Goal: Obtain resource: Obtain resource

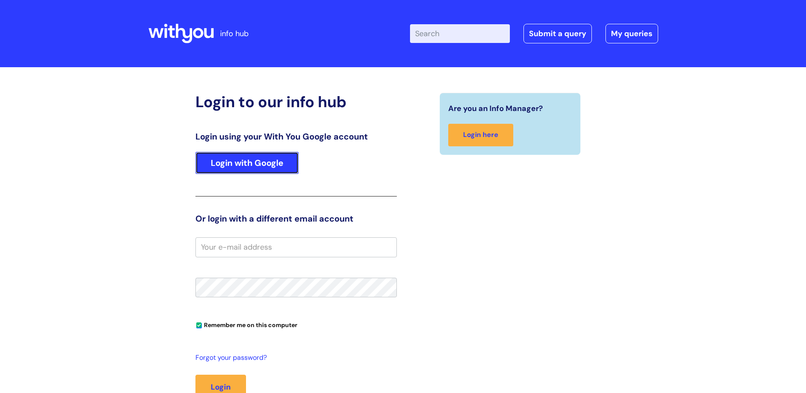
click at [273, 158] on link "Login with Google" at bounding box center [246, 163] width 103 height 22
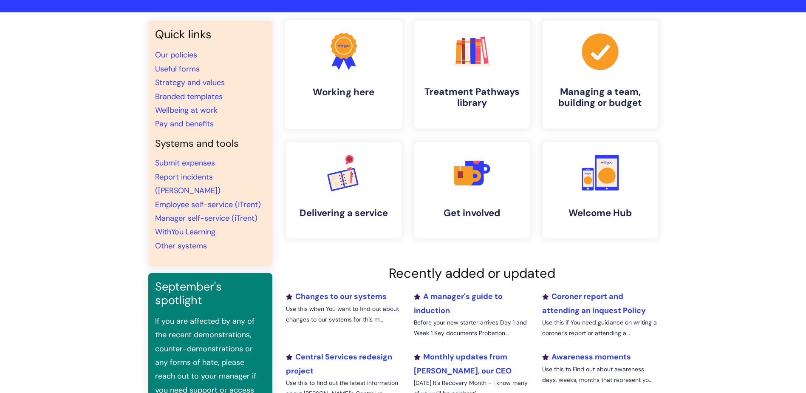
scroll to position [18, 0]
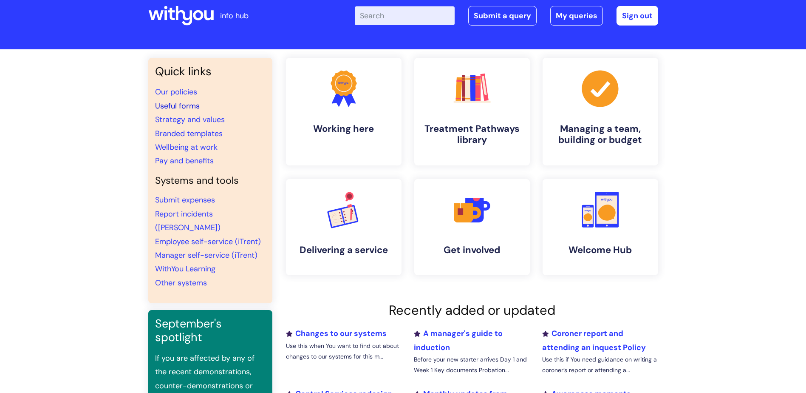
click at [192, 104] on link "Useful forms" at bounding box center [177, 106] width 45 height 10
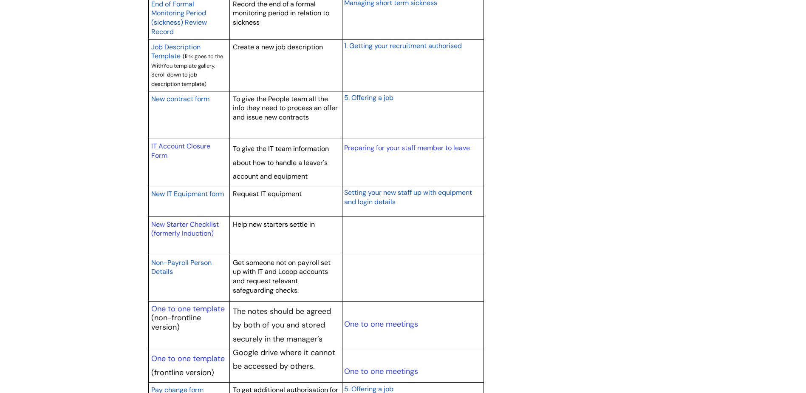
scroll to position [765, 0]
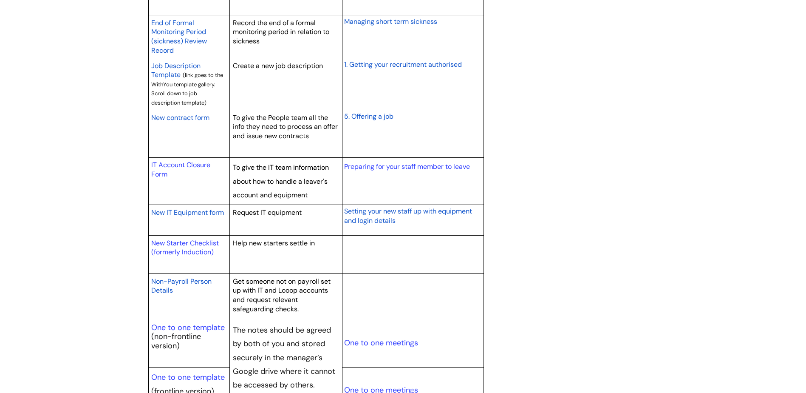
click at [196, 116] on span "New contract form" at bounding box center [180, 117] width 58 height 9
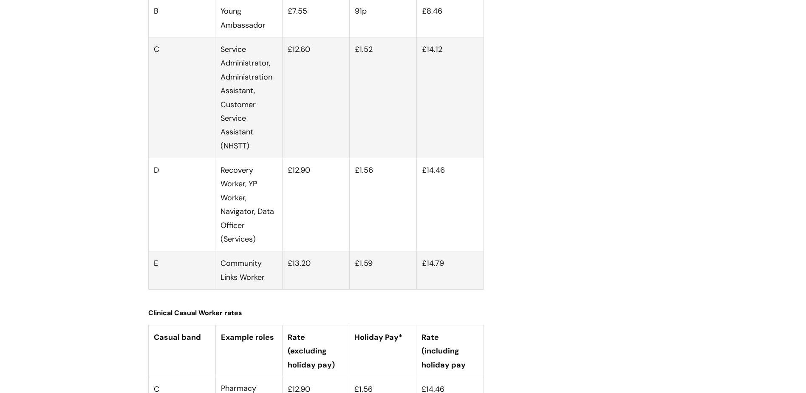
scroll to position [2473, 0]
